Goal: Find specific page/section: Find specific page/section

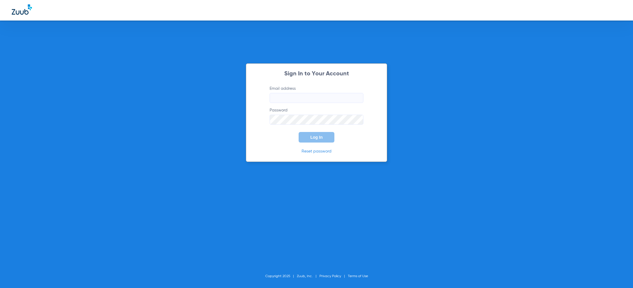
type input "[PERSON_NAME][EMAIL_ADDRESS][PERSON_NAME][DOMAIN_NAME]"
click at [318, 137] on span "Log In" at bounding box center [316, 137] width 12 height 5
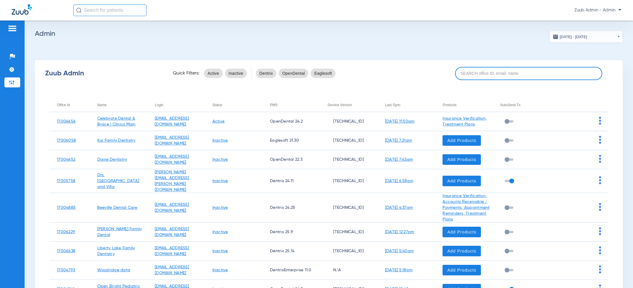
click at [481, 72] on input at bounding box center [528, 73] width 147 height 13
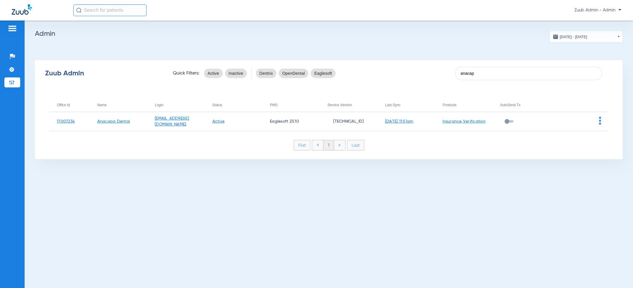
type input "anacap"
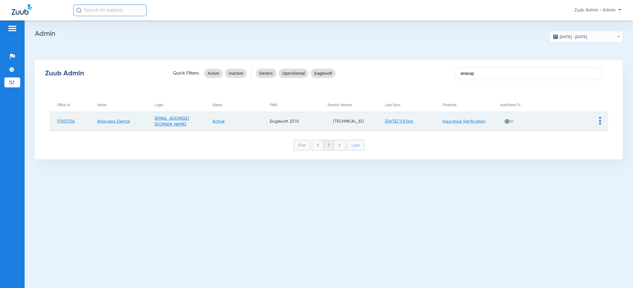
click at [600, 121] on img at bounding box center [600, 121] width 2 height 8
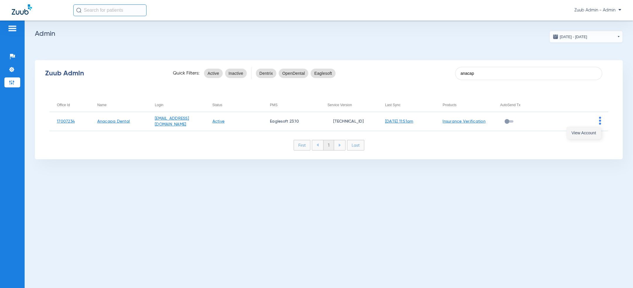
click at [591, 132] on span "View Account" at bounding box center [583, 133] width 25 height 4
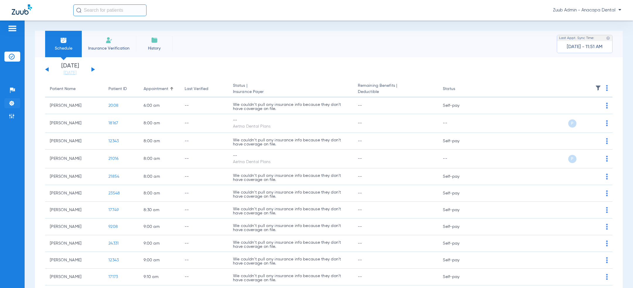
click at [11, 101] on img at bounding box center [12, 103] width 6 height 6
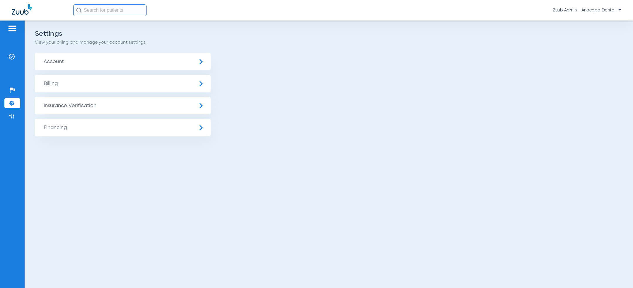
click at [293, 48] on app-settings-menu "Settings View your billing and manage your account settings. Account Billing In…" at bounding box center [329, 83] width 588 height 105
